Goal: Check status: Check status

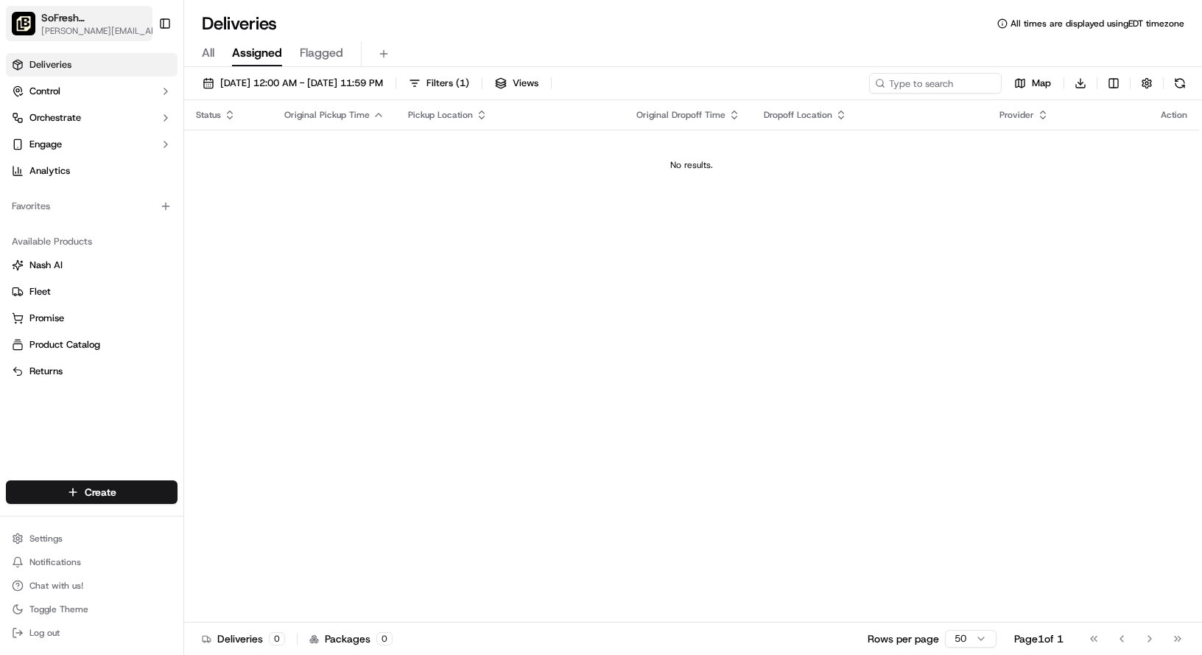
click at [98, 17] on span "SoFresh ([GEOGRAPHIC_DATA] Orlando - [GEOGRAPHIC_DATA])" at bounding box center [93, 17] width 105 height 15
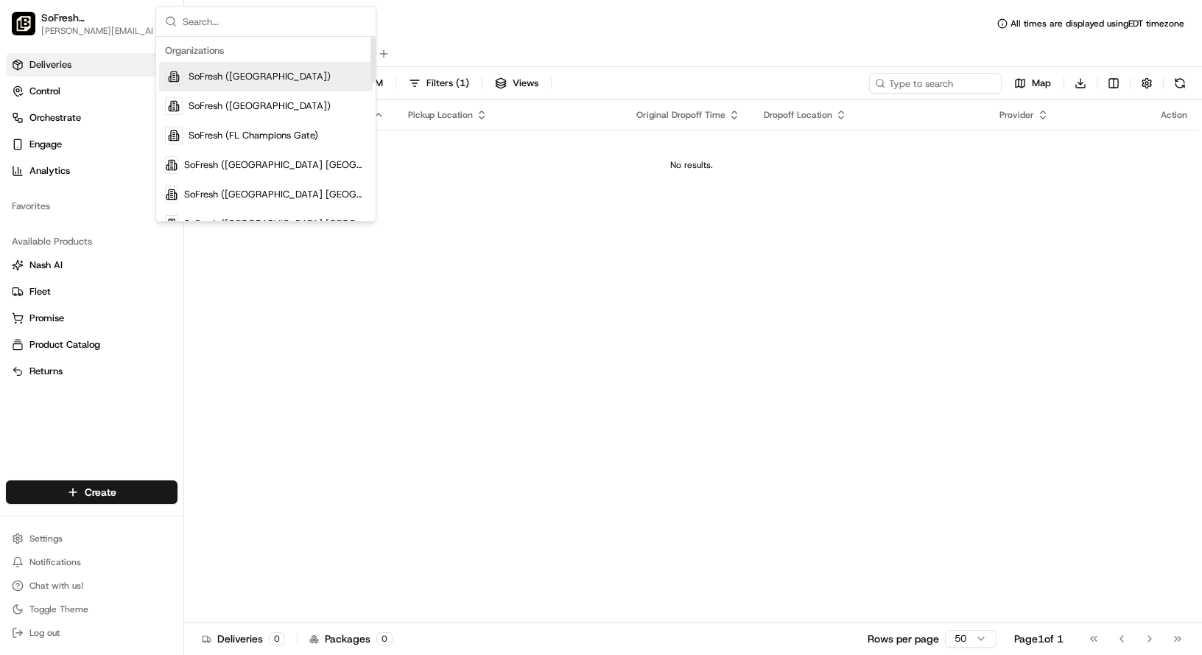
click at [267, 71] on span "SoFresh ([GEOGRAPHIC_DATA])" at bounding box center [260, 76] width 142 height 13
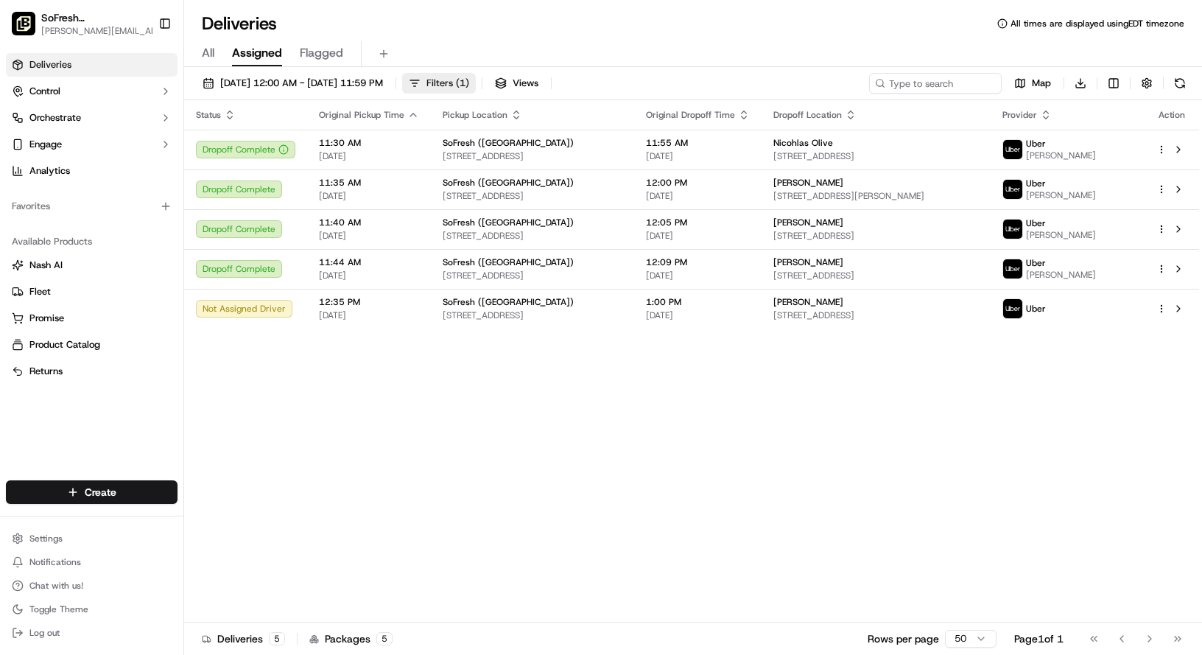
click at [476, 92] on button "Filters ( 1 )" at bounding box center [439, 83] width 74 height 21
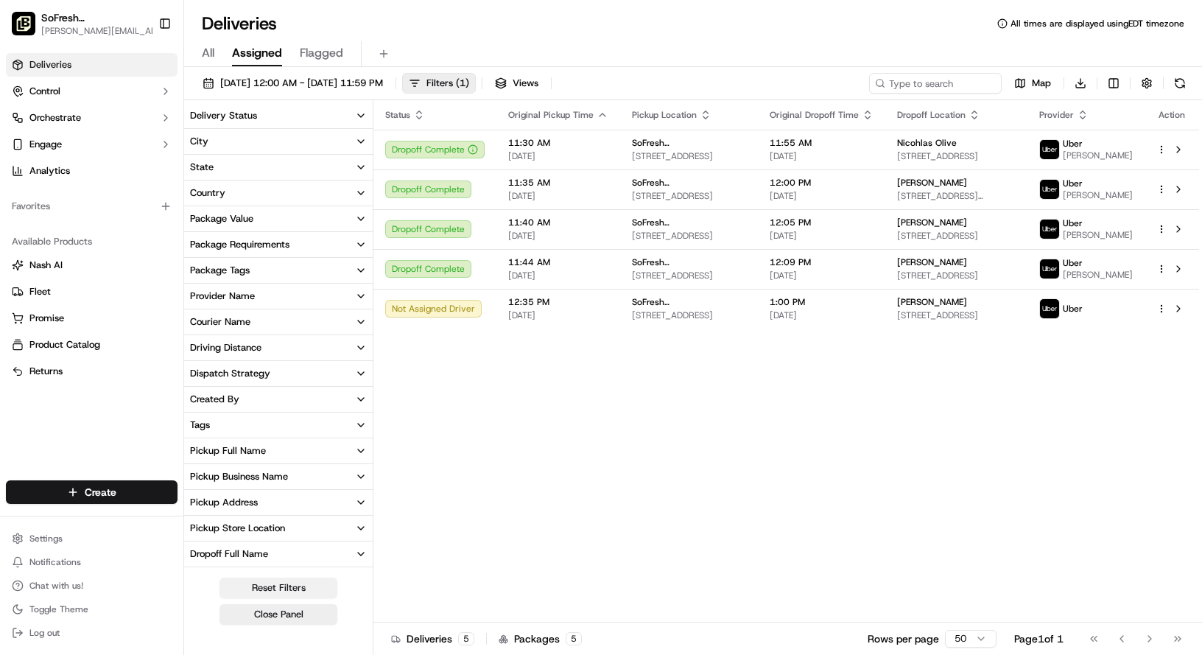
click at [248, 582] on button "Reset Filters" at bounding box center [279, 588] width 118 height 21
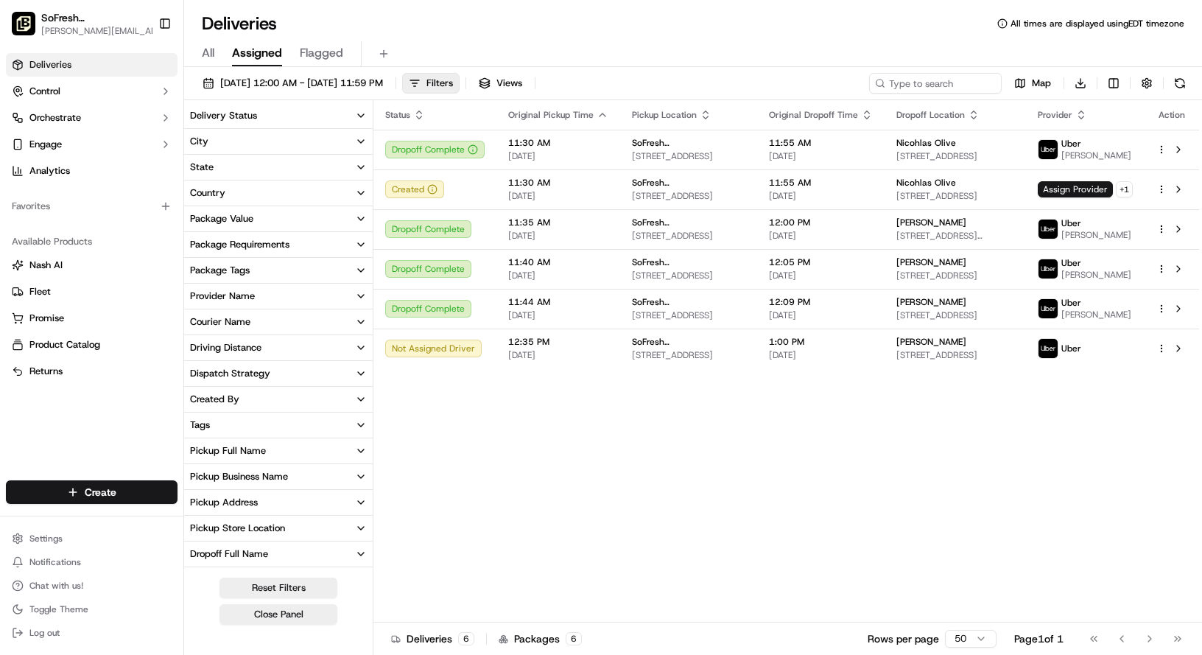
click at [519, 518] on div "Status Original Pickup Time Pickup Location Original Dropoff Time Dropoff Locat…" at bounding box center [787, 361] width 826 height 522
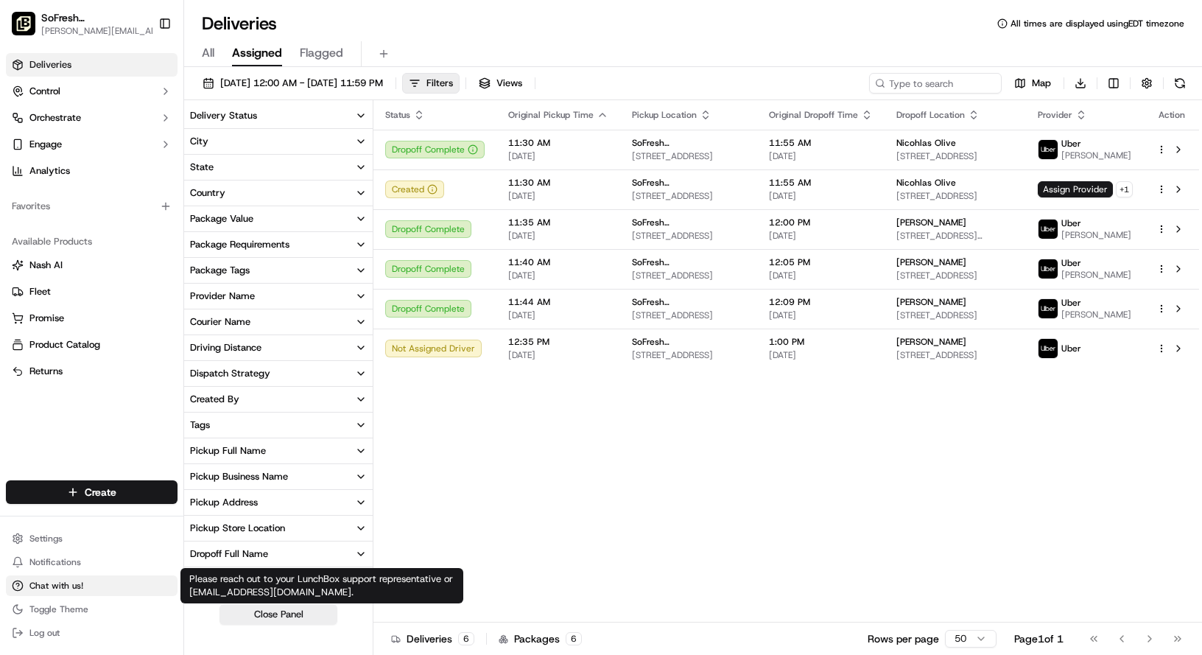
click at [84, 592] on button "Chat with us!" at bounding box center [92, 585] width 172 height 21
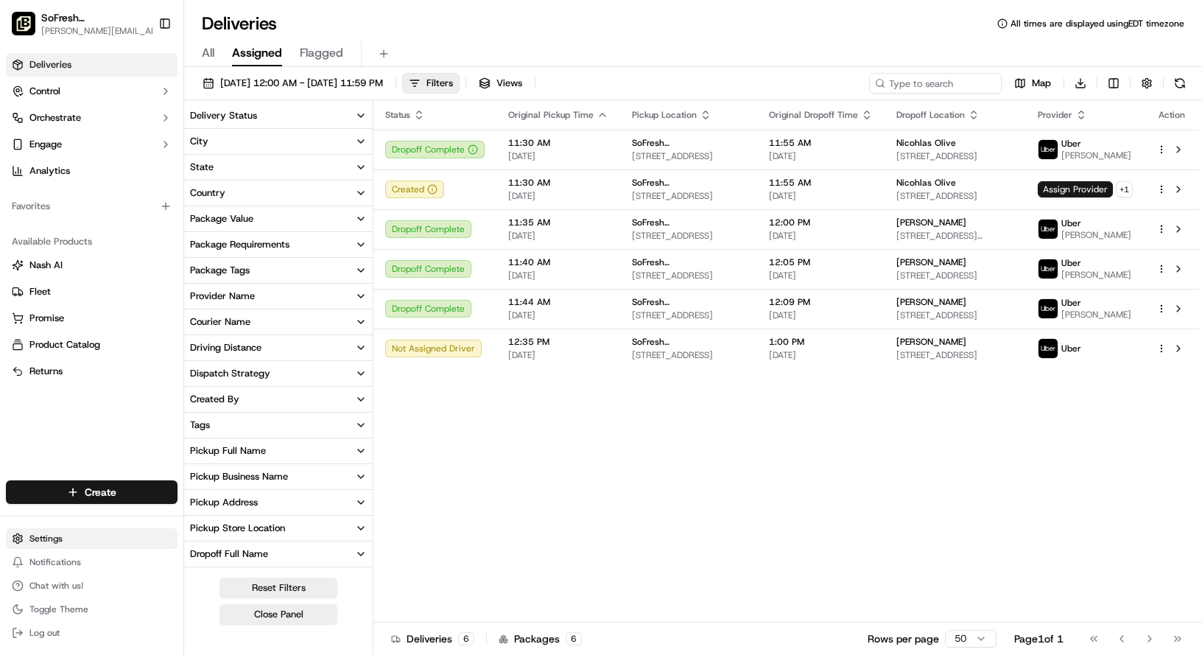
click at [59, 530] on html "SoFresh ([GEOGRAPHIC_DATA]) [PERSON_NAME][EMAIL_ADDRESS][DOMAIN_NAME] Toggle Si…" at bounding box center [601, 327] width 1202 height 655
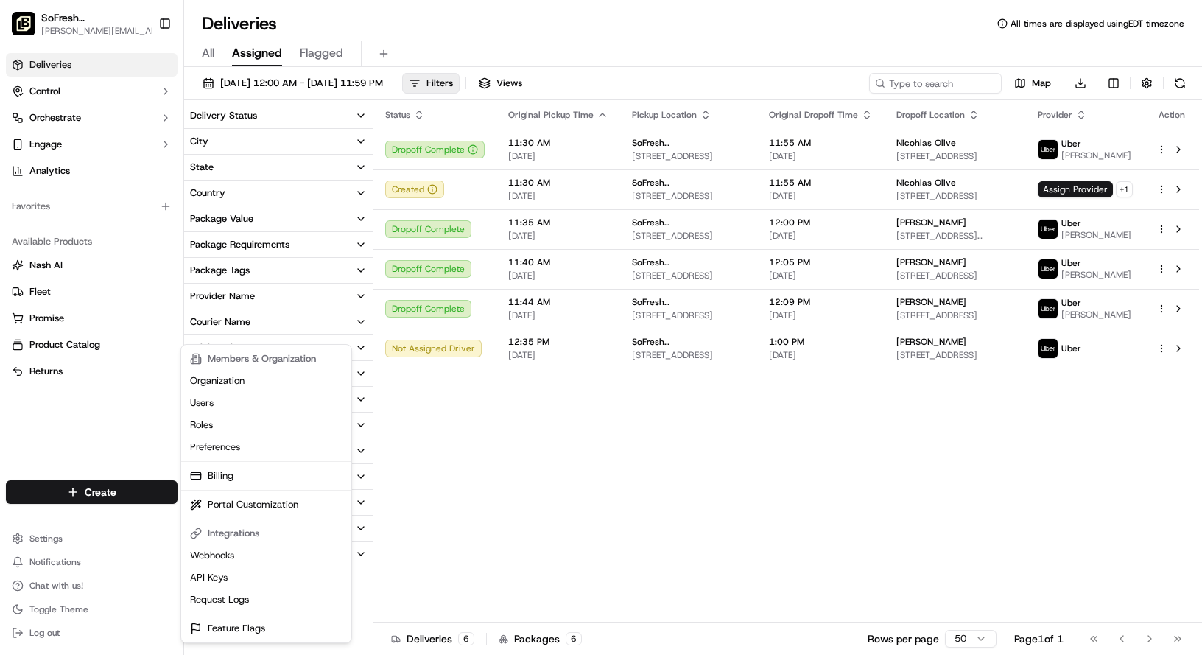
click at [107, 15] on html "SoFresh ([GEOGRAPHIC_DATA]) [PERSON_NAME][EMAIL_ADDRESS][DOMAIN_NAME] Toggle Si…" at bounding box center [601, 327] width 1202 height 655
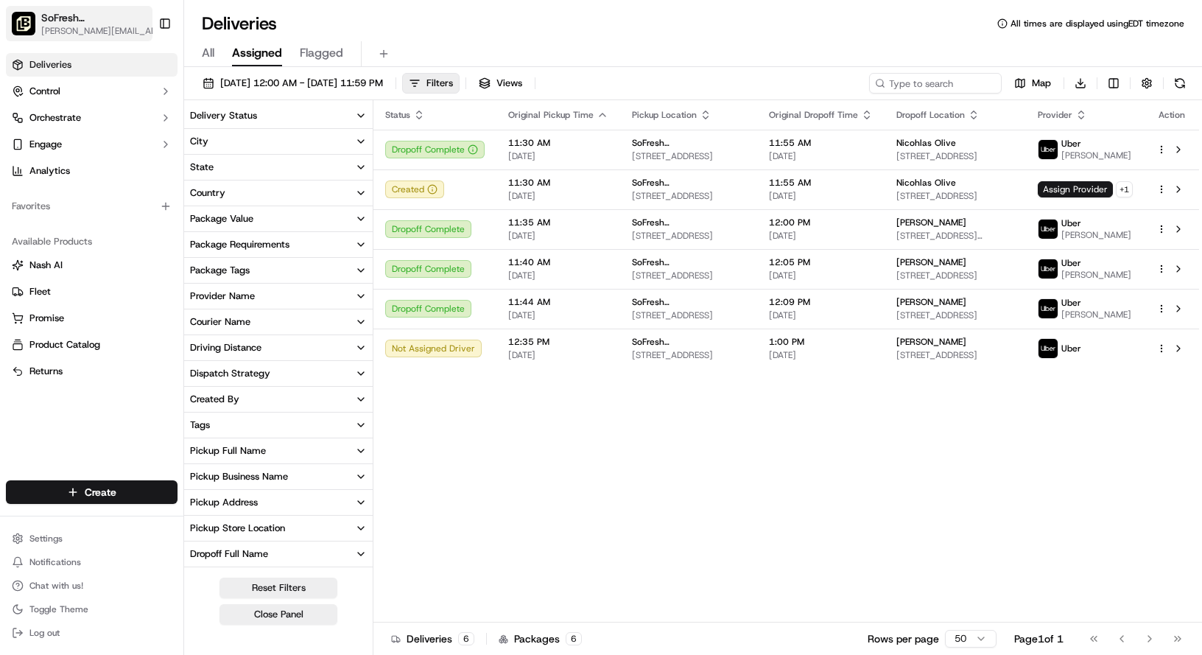
click at [119, 32] on span "[PERSON_NAME][EMAIL_ADDRESS][DOMAIN_NAME]" at bounding box center [103, 31] width 125 height 12
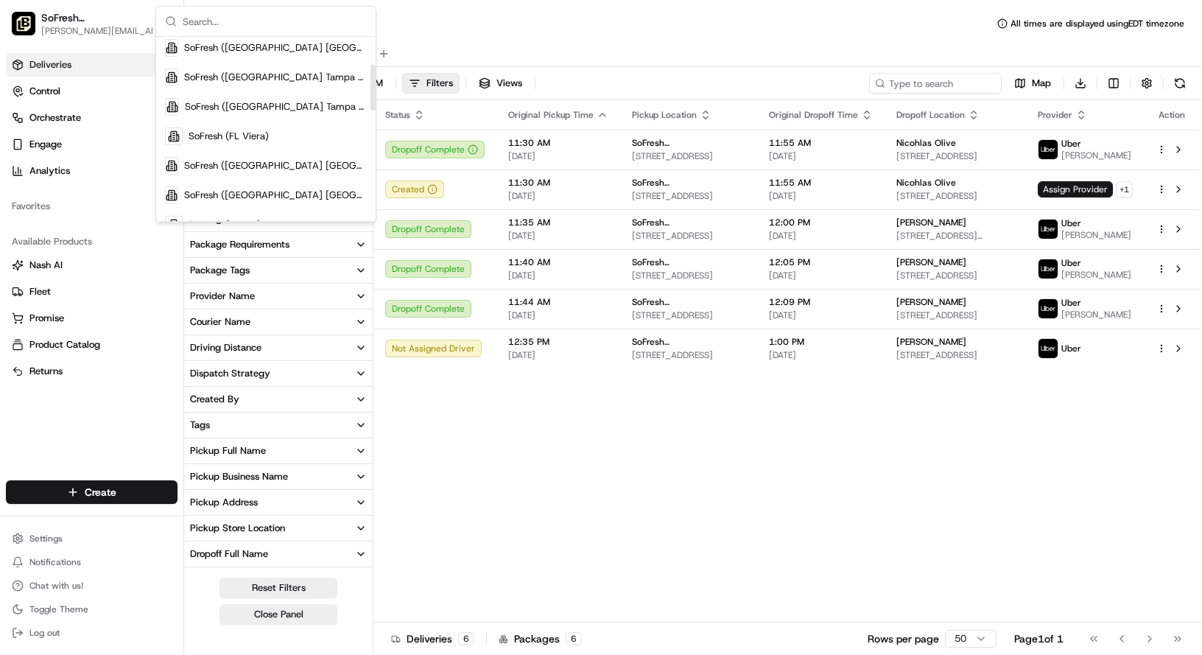
scroll to position [551, 0]
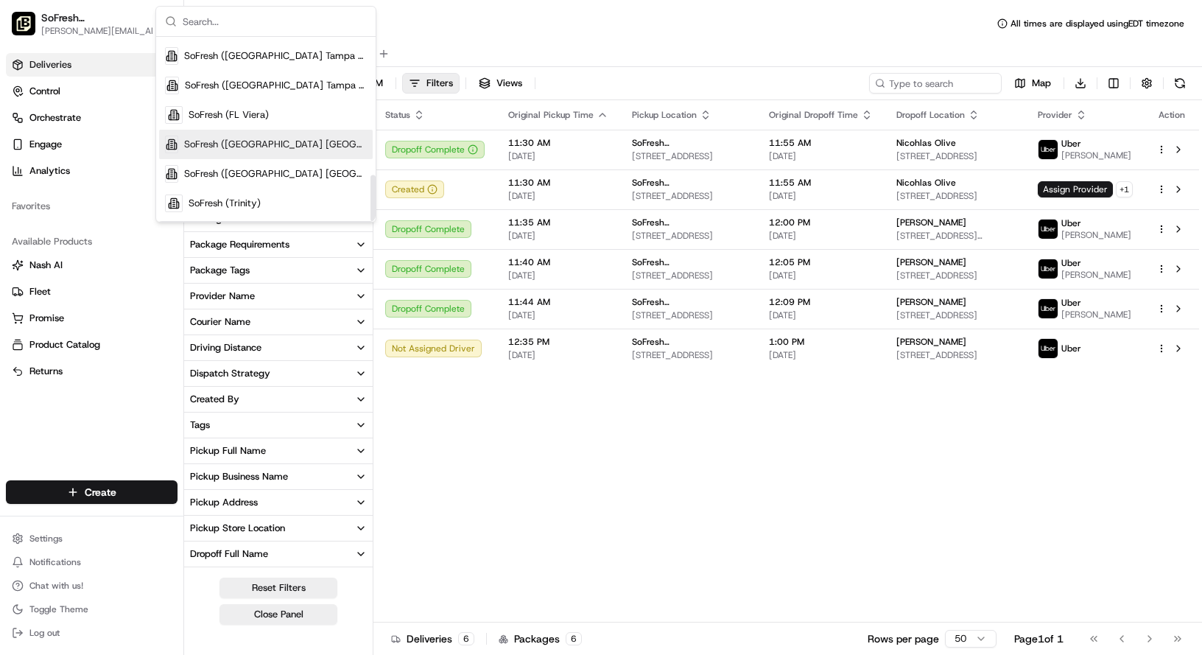
click at [295, 148] on span "SoFresh ([GEOGRAPHIC_DATA] [GEOGRAPHIC_DATA] - [GEOGRAPHIC_DATA])" at bounding box center [275, 144] width 183 height 13
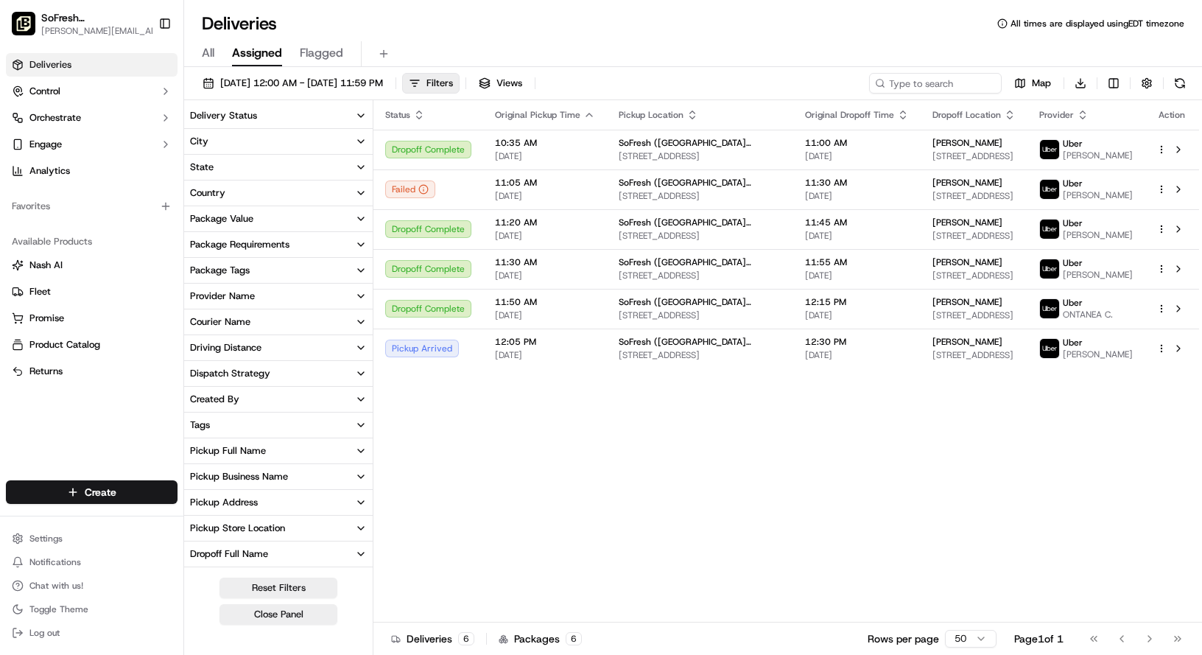
click at [663, 432] on div "Status Original Pickup Time Pickup Location Original Dropoff Time Dropoff Locat…" at bounding box center [787, 361] width 826 height 522
click at [461, 191] on div "Failed" at bounding box center [428, 189] width 86 height 18
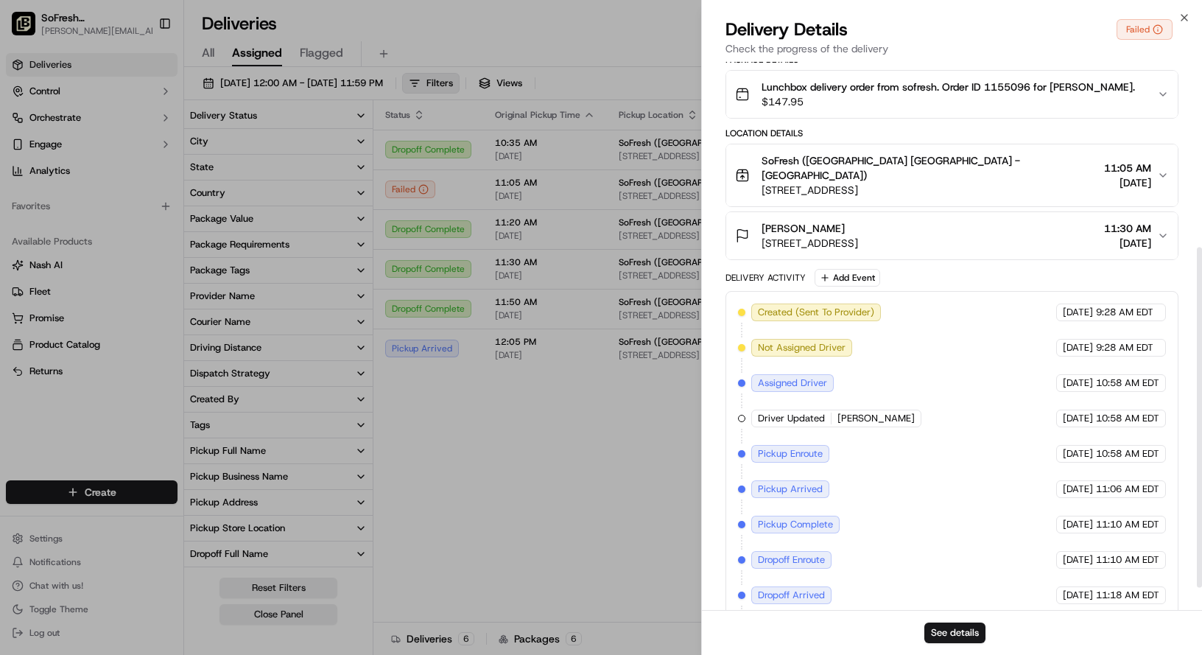
scroll to position [334, 0]
